Goal: Transaction & Acquisition: Purchase product/service

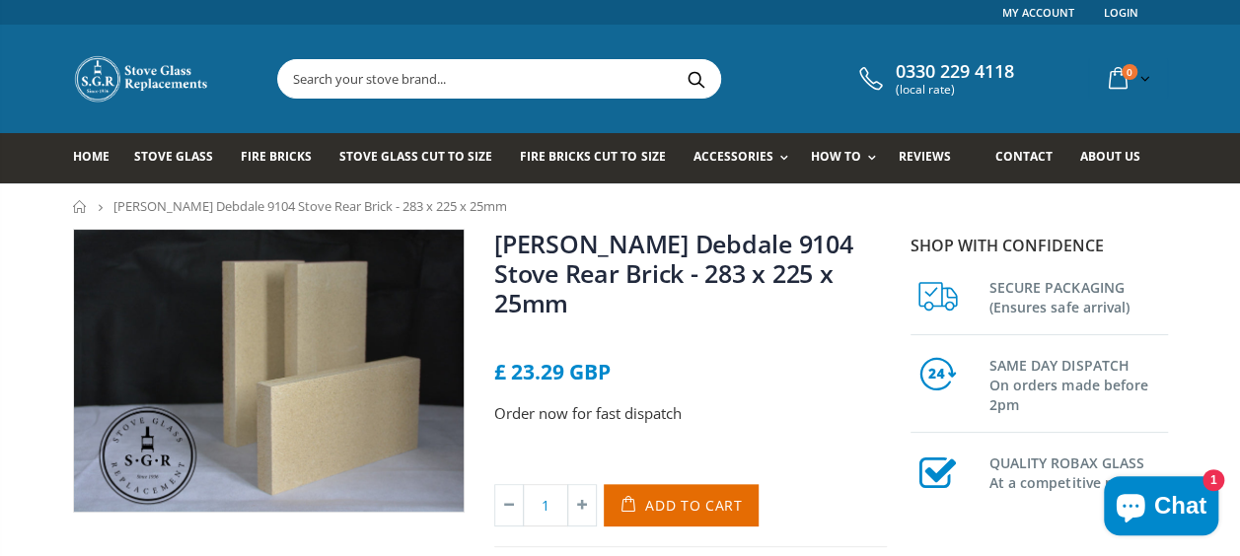
scroll to position [99, 0]
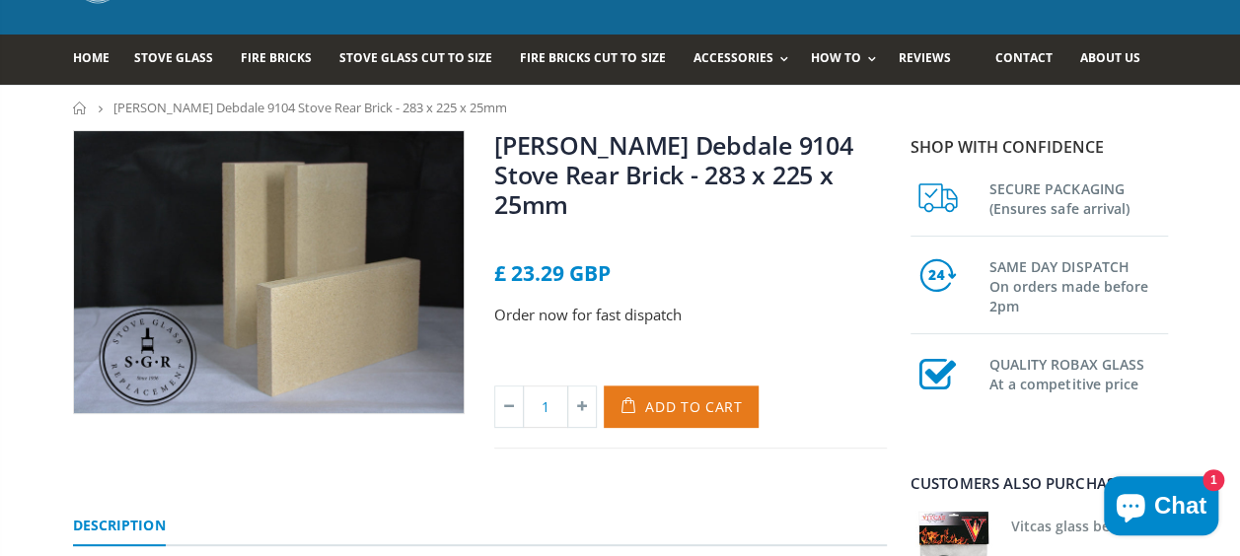
click at [677, 397] on span "Add to Cart" at bounding box center [694, 406] width 98 height 19
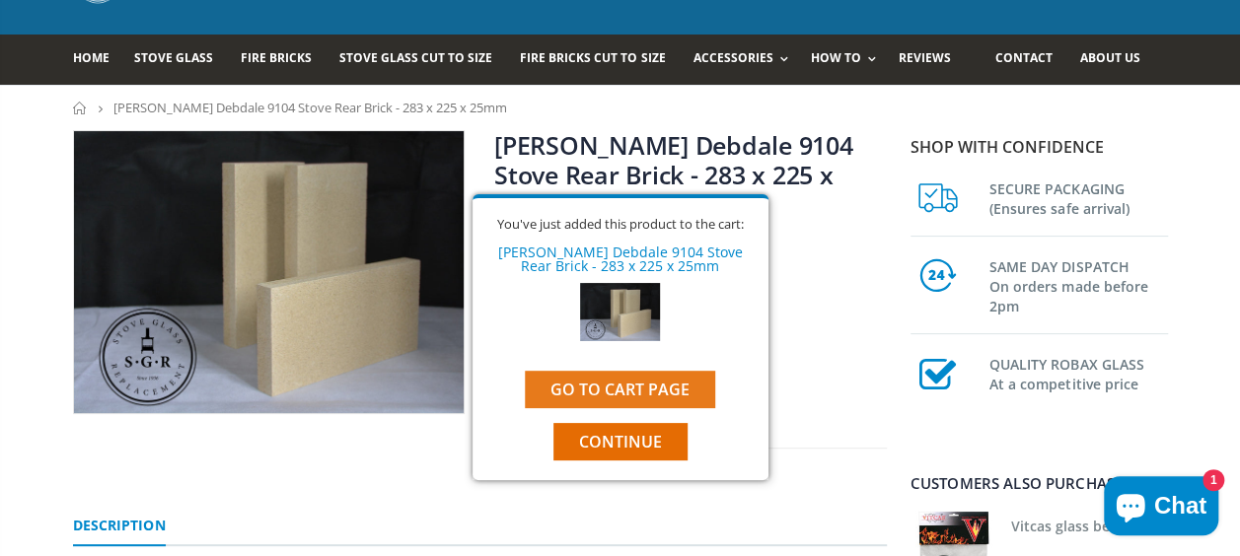
click at [659, 395] on link "Go to cart page" at bounding box center [620, 389] width 190 height 37
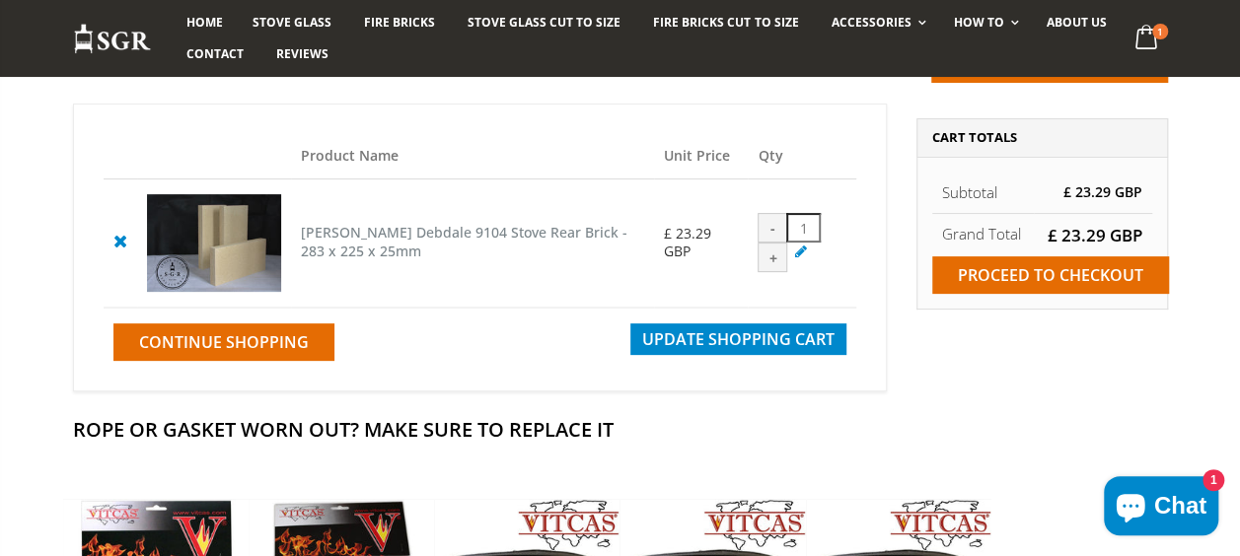
scroll to position [197, 0]
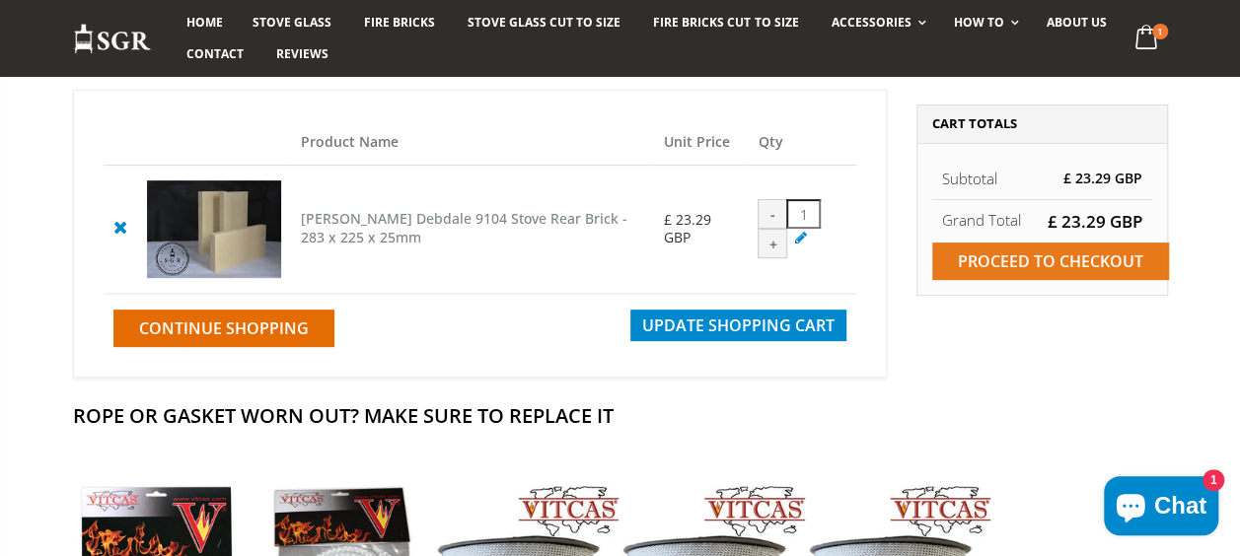
click at [992, 261] on input "Proceed to checkout" at bounding box center [1050, 261] width 237 height 37
